Goal: Transaction & Acquisition: Book appointment/travel/reservation

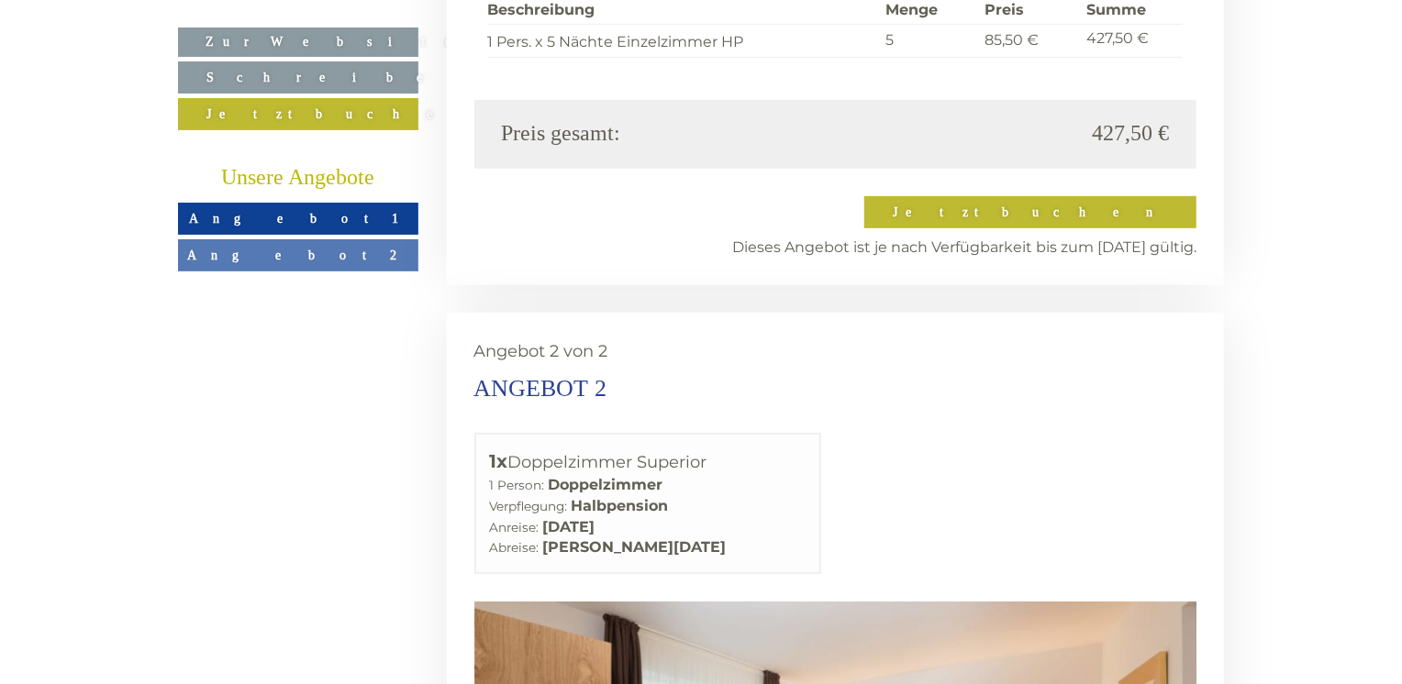
scroll to position [3853, 0]
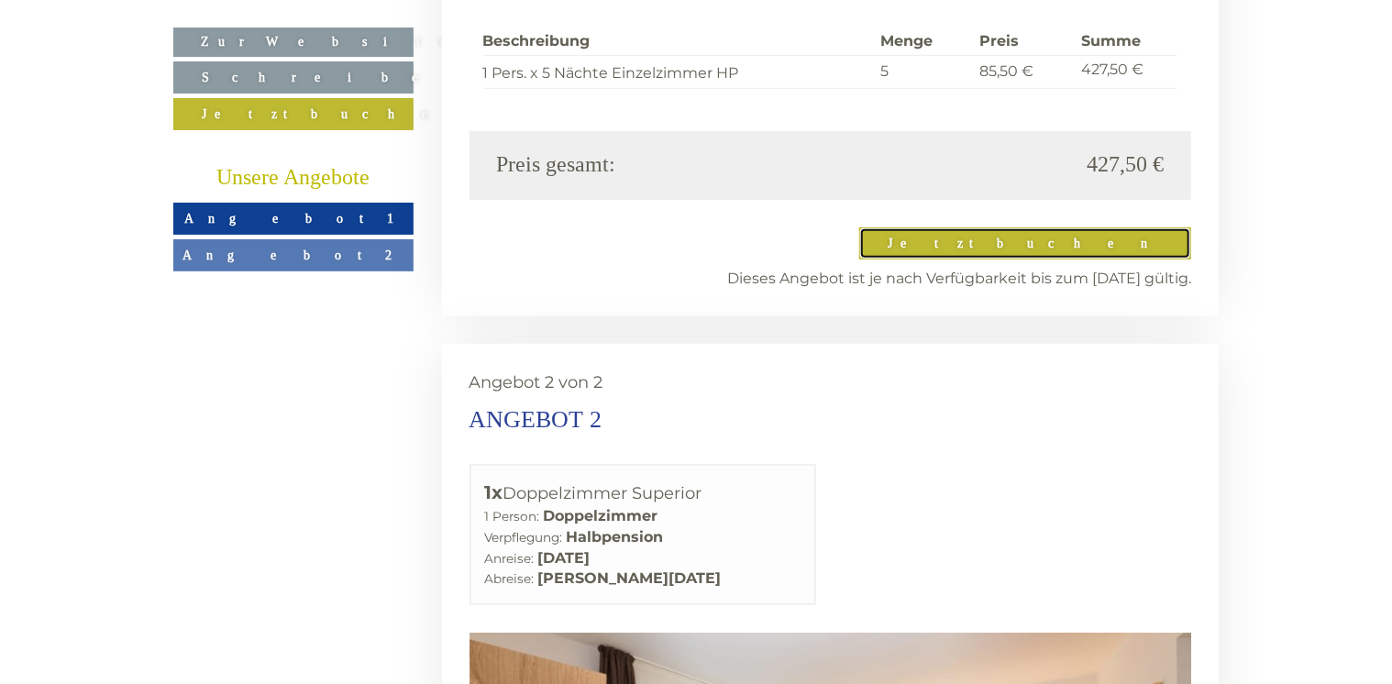
click at [1100, 227] on link "Jetzt buchen" at bounding box center [1026, 243] width 332 height 32
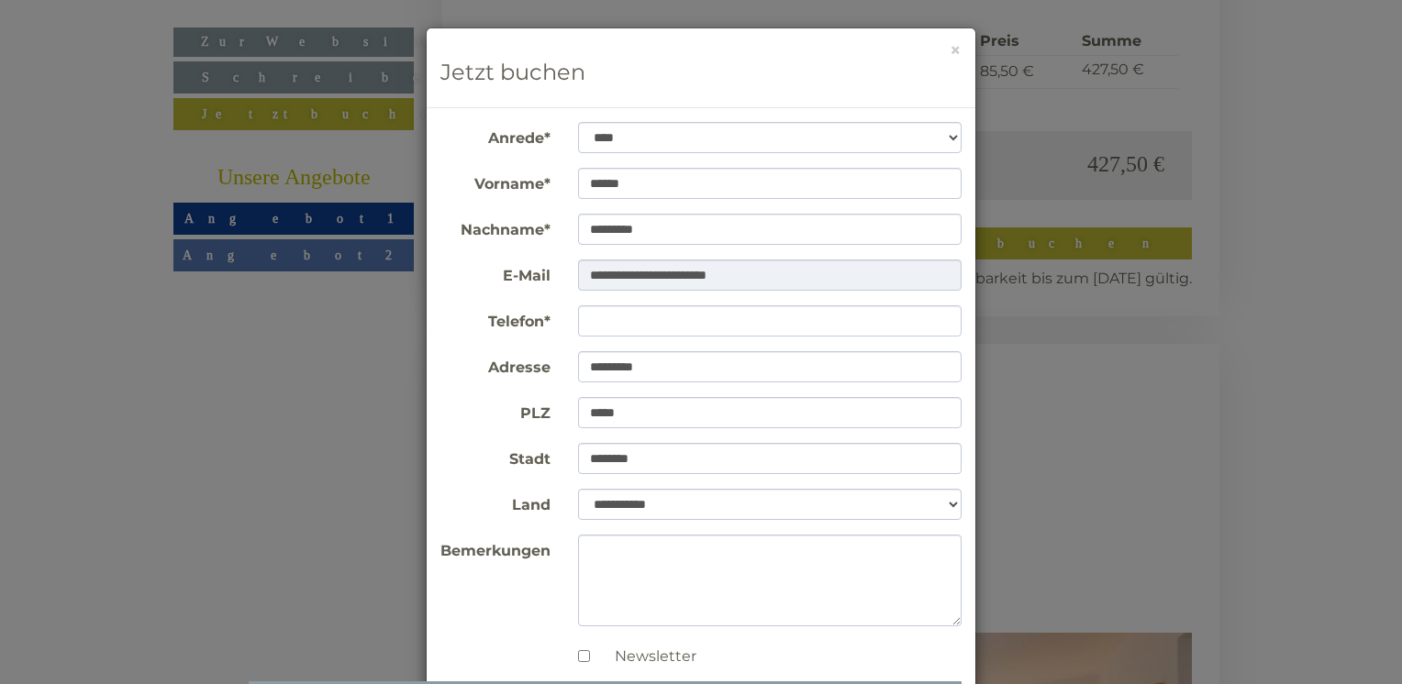
scroll to position [92, 0]
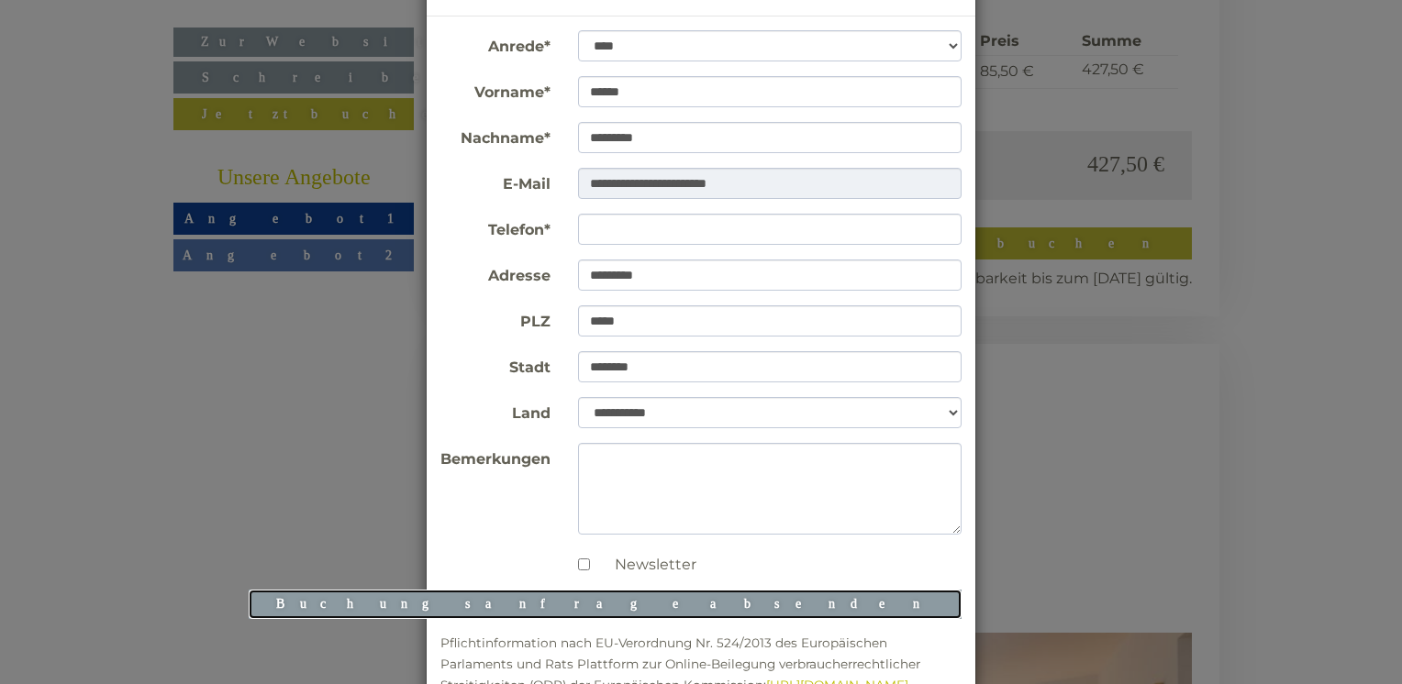
click at [877, 602] on button "Buchungsanfrage absenden" at bounding box center [605, 604] width 713 height 29
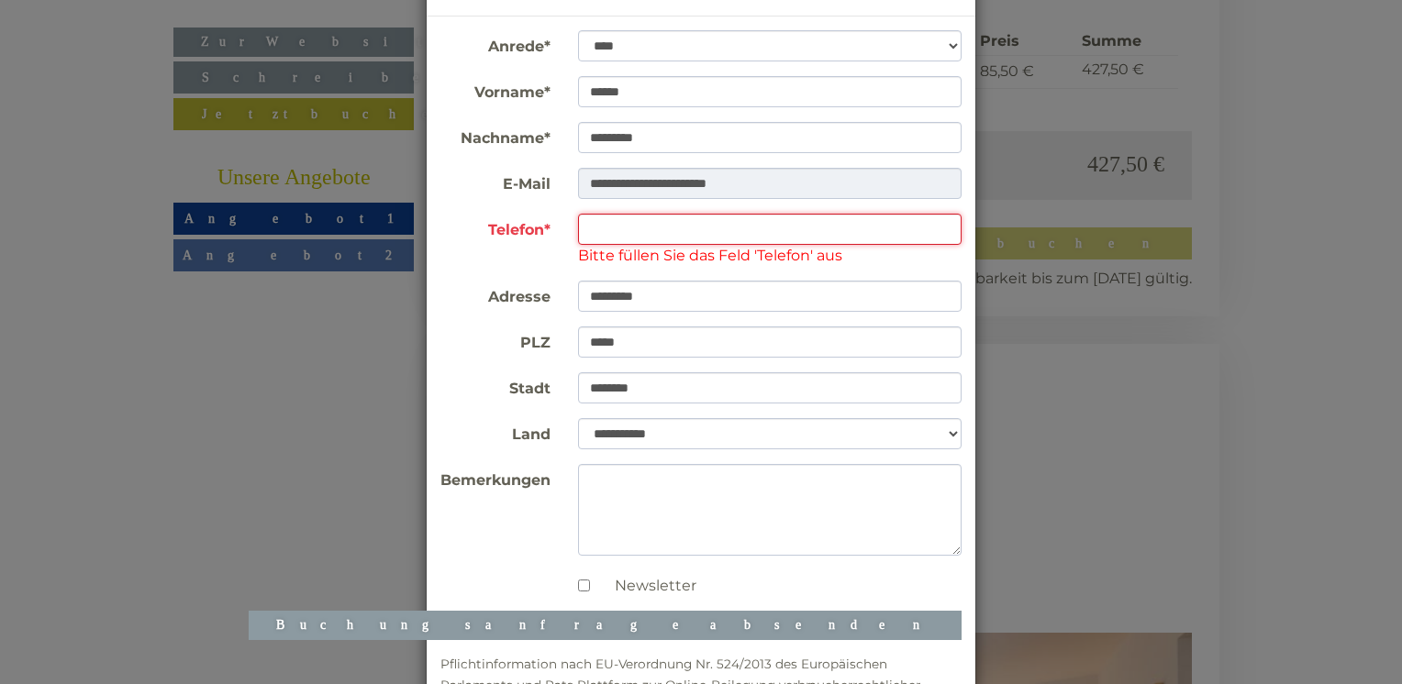
click at [631, 229] on input "Telefon*" at bounding box center [770, 229] width 384 height 31
type input "**********"
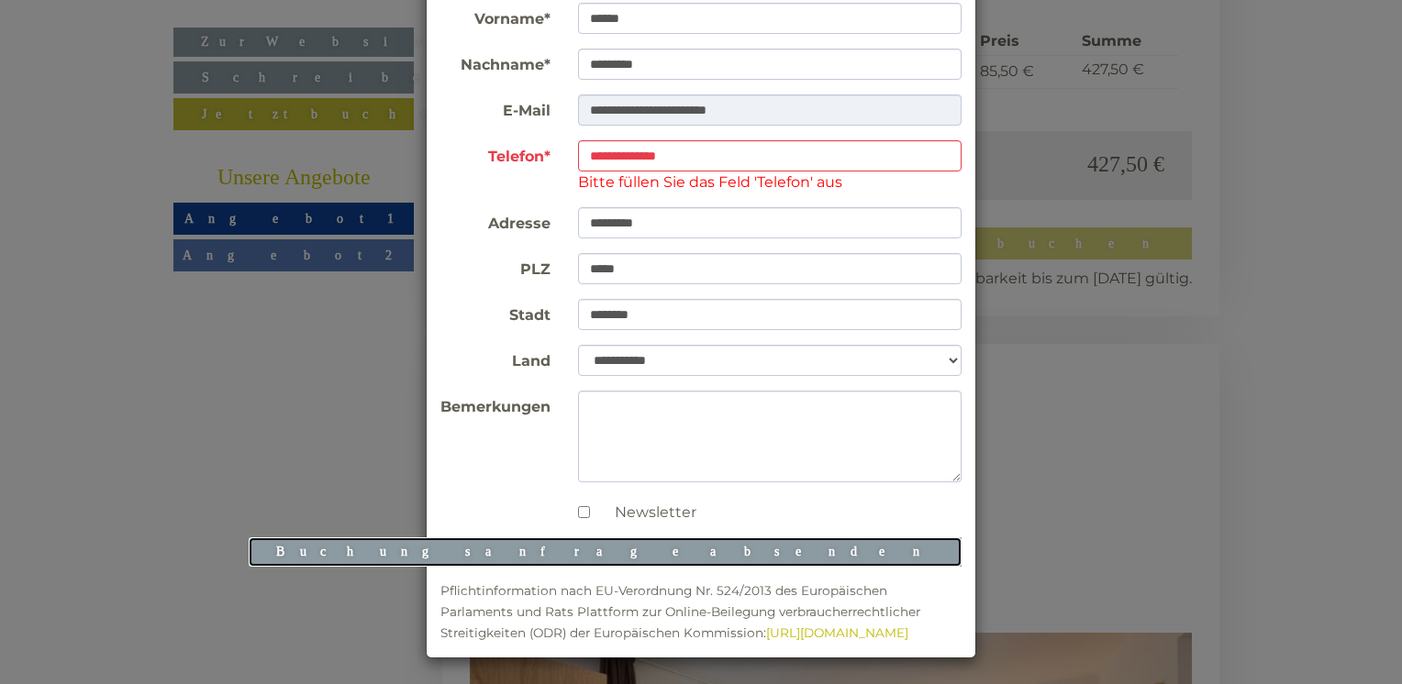
click at [842, 552] on button "Buchungsanfrage absenden" at bounding box center [605, 552] width 713 height 29
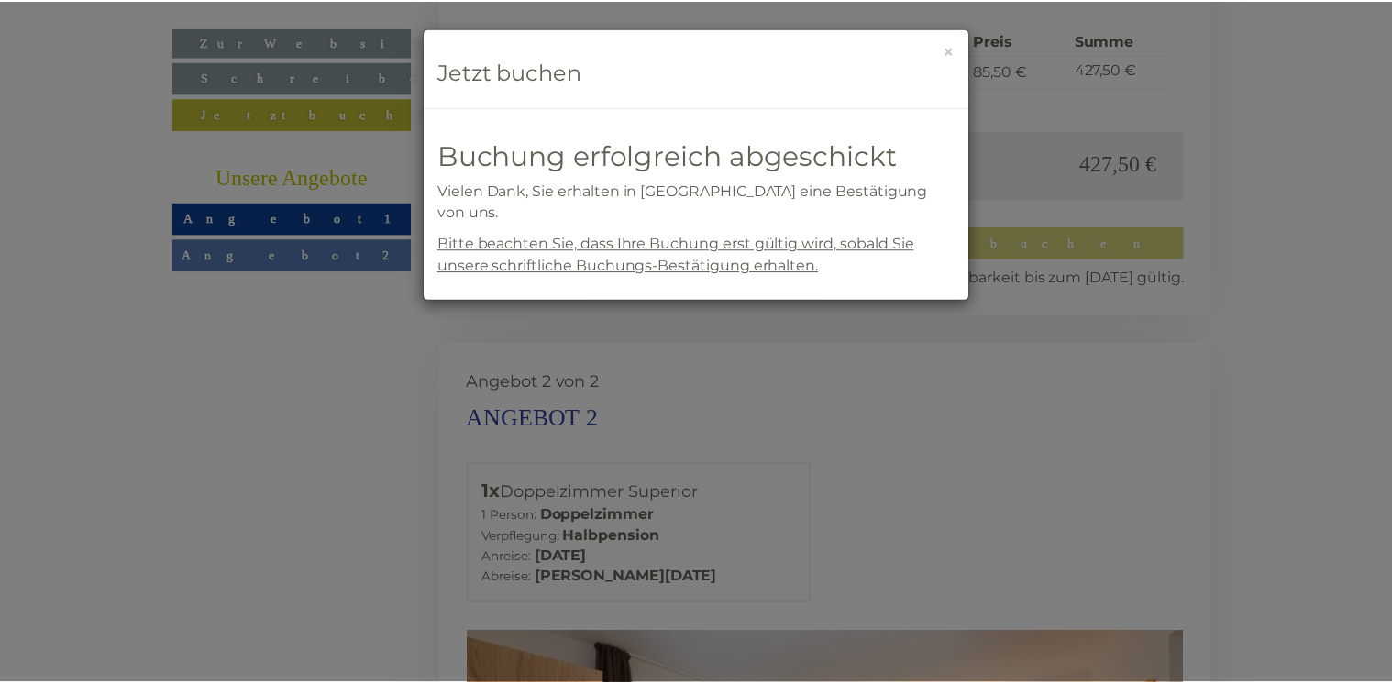
scroll to position [0, 0]
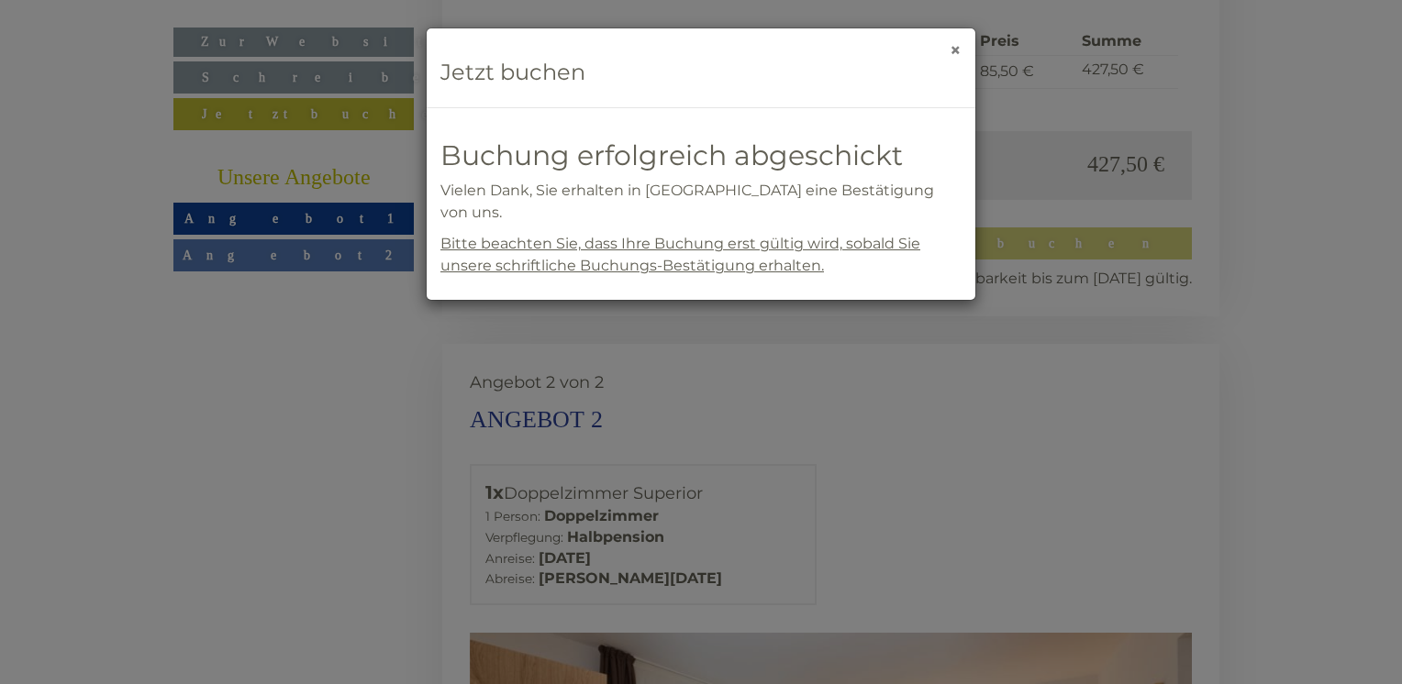
click at [955, 49] on button "×" at bounding box center [955, 49] width 12 height 19
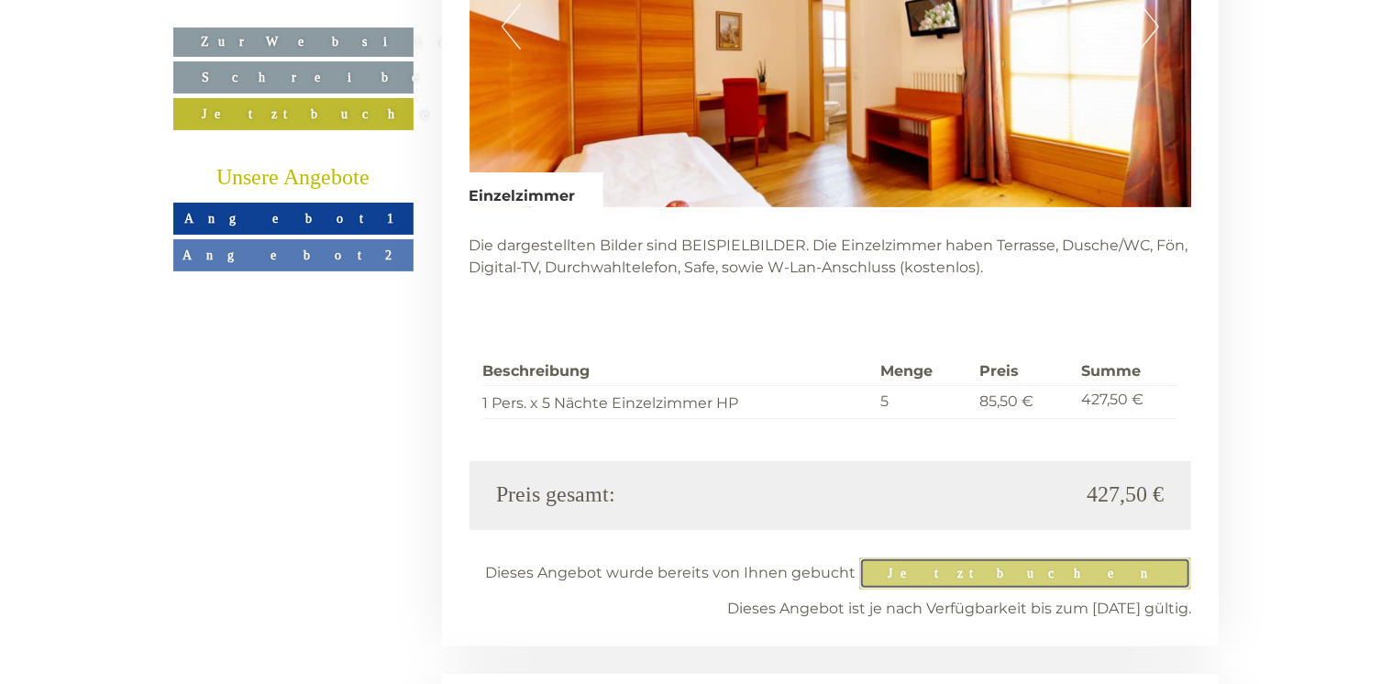
scroll to position [3577, 0]
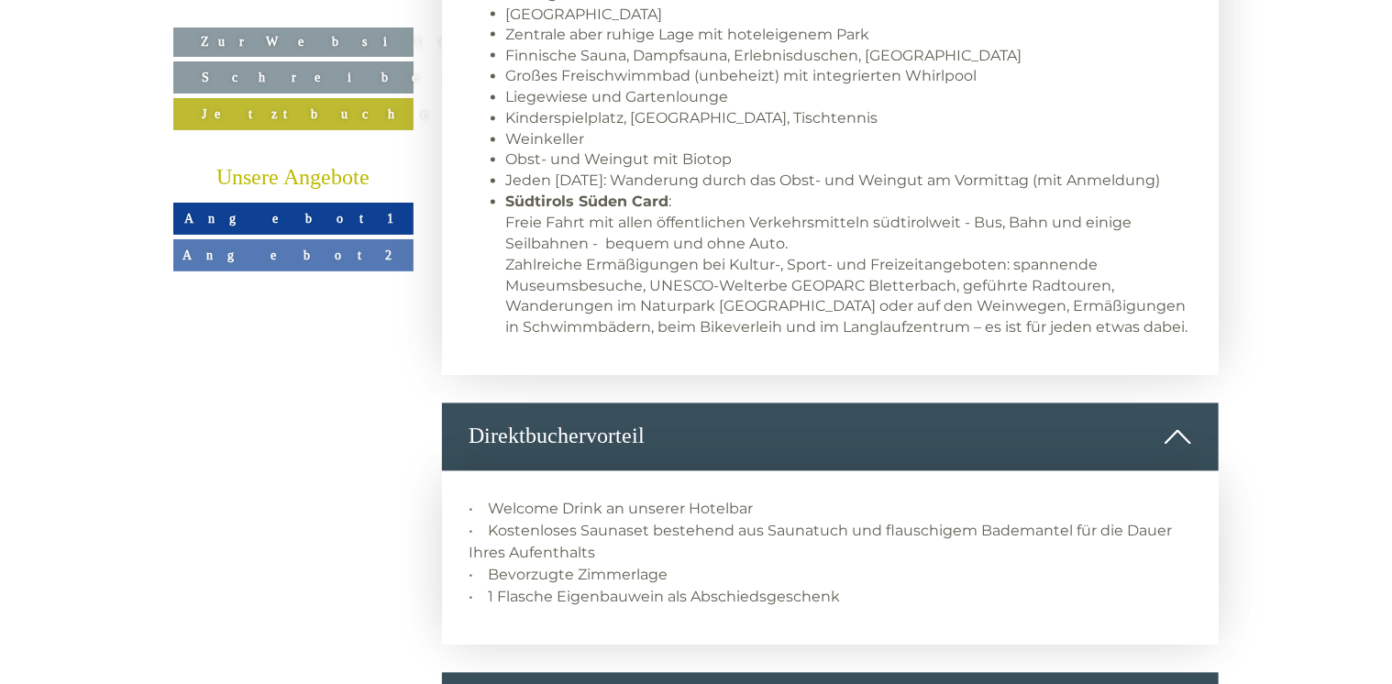
scroll to position [1651, 0]
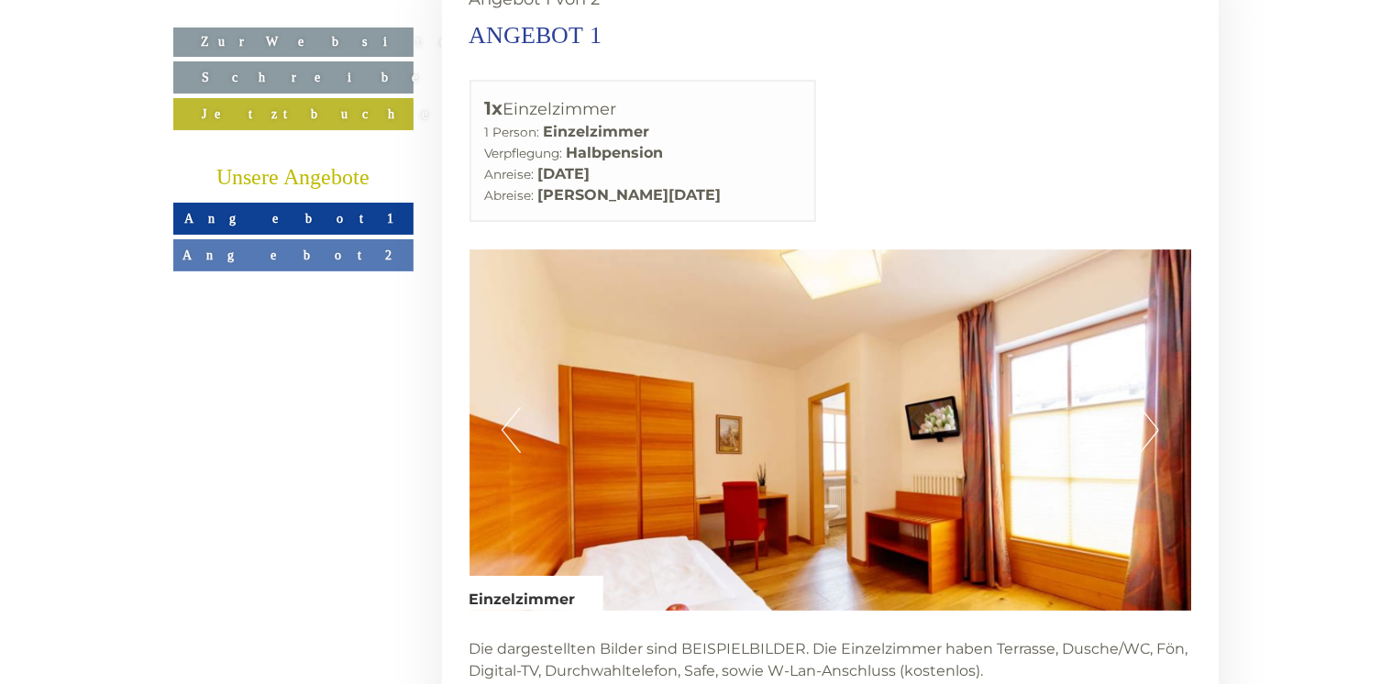
scroll to position [2568, 0]
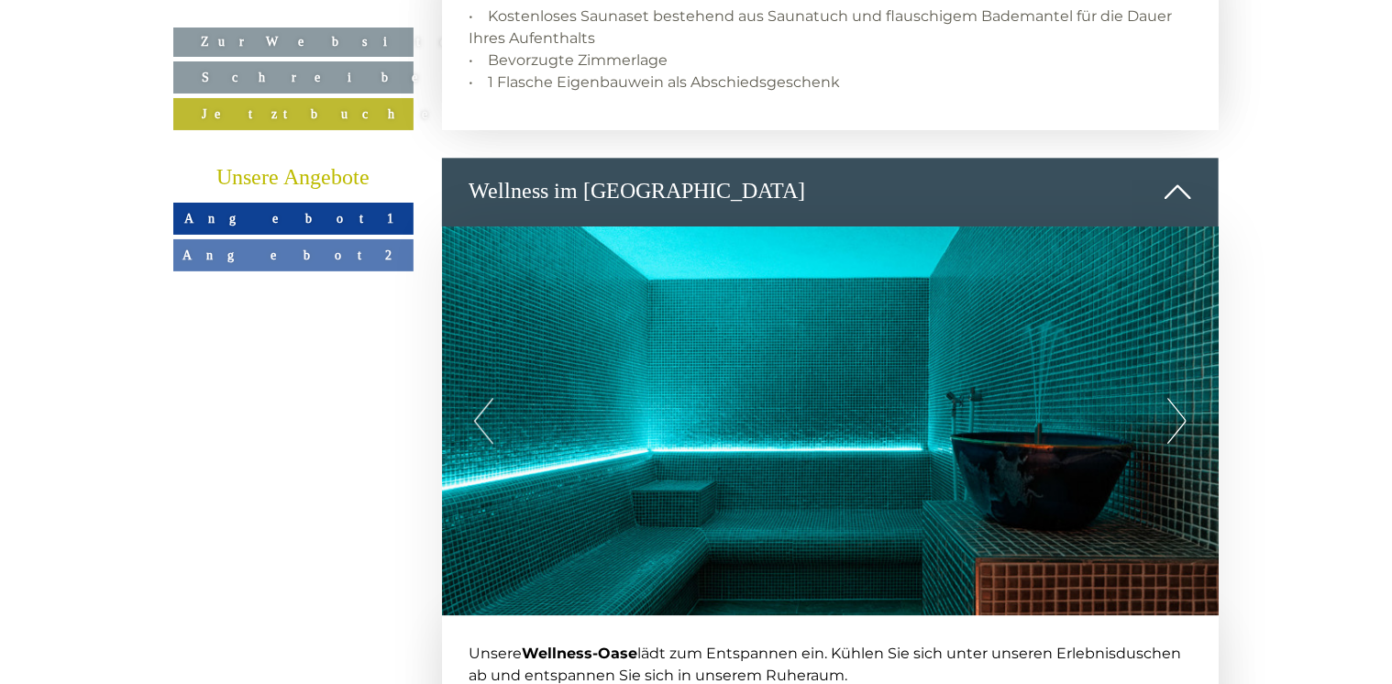
scroll to position [2110, 0]
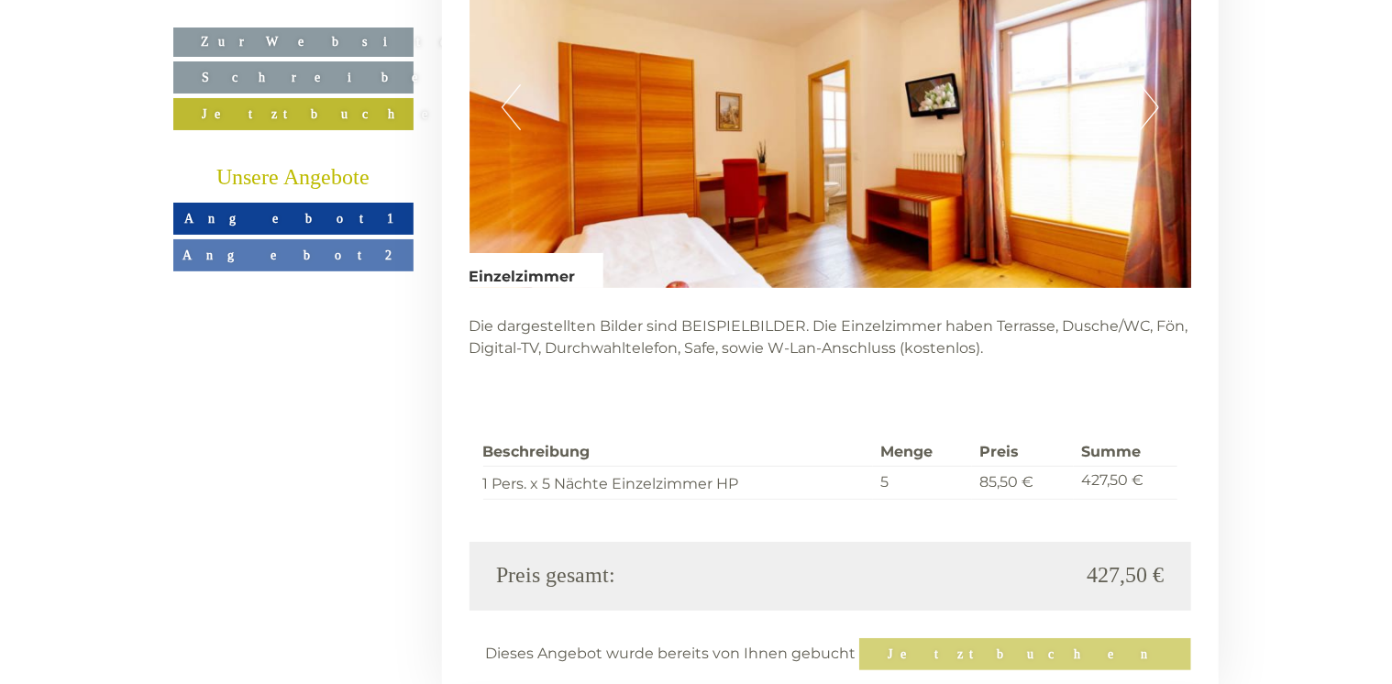
scroll to position [3486, 0]
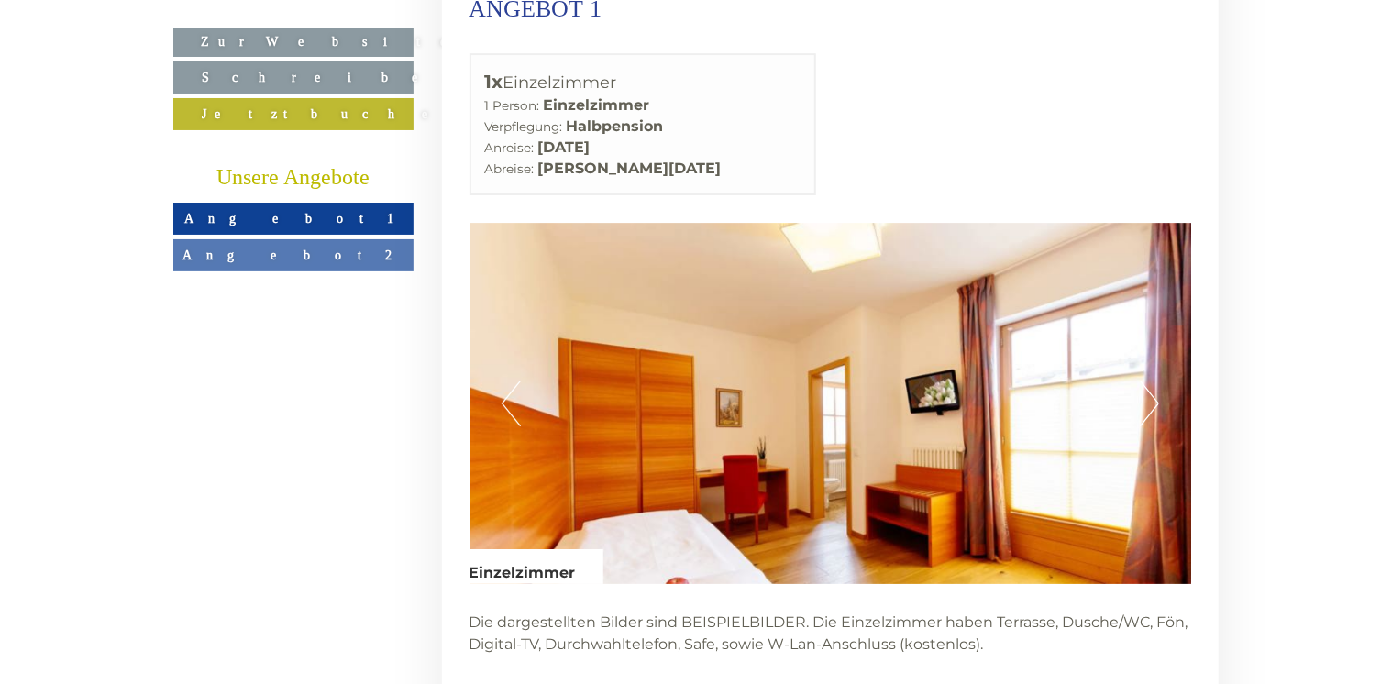
scroll to position [3027, 0]
